Goal: Find specific page/section: Find specific page/section

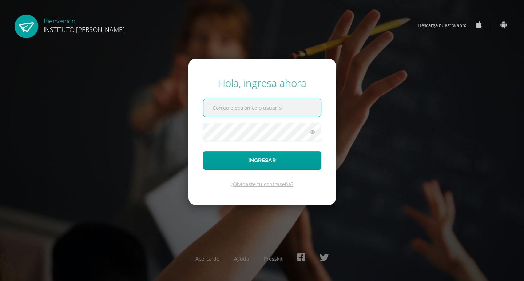
click at [239, 106] on input "text" at bounding box center [261, 108] width 117 height 18
type input "[EMAIL_ADDRESS][DOMAIN_NAME]"
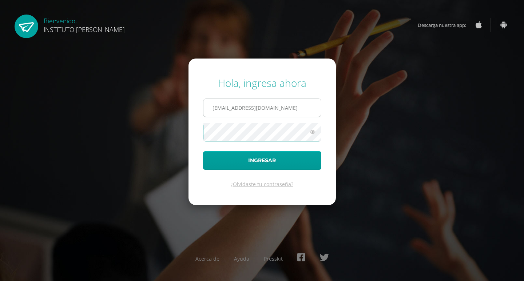
click at [203, 151] on button "Ingresar" at bounding box center [262, 160] width 118 height 19
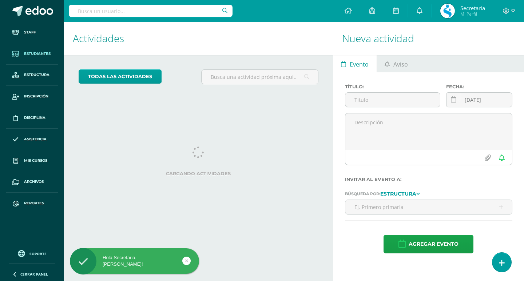
click at [30, 54] on span "Estudiantes" at bounding box center [37, 54] width 27 height 6
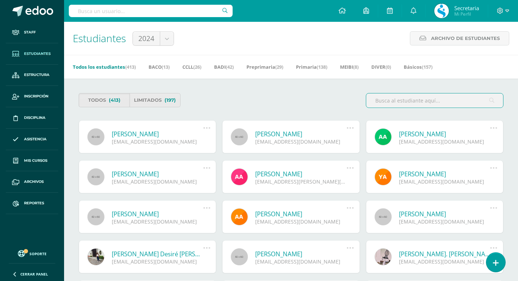
click at [133, 17] on div at bounding box center [151, 11] width 164 height 22
click at [133, 16] on input "text" at bounding box center [151, 11] width 164 height 12
type input "marjorie"
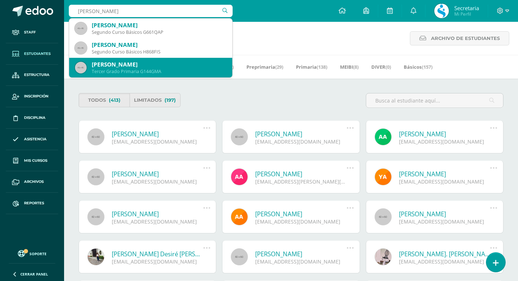
click at [133, 63] on div "Marjorie Analhy Galindo Zambrano" at bounding box center [159, 65] width 135 height 8
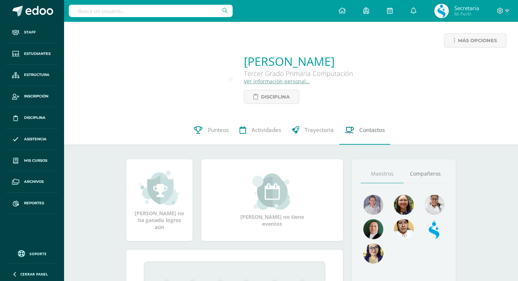
click at [363, 131] on span "Contactos" at bounding box center [371, 130] width 25 height 8
